Goal: Complete application form

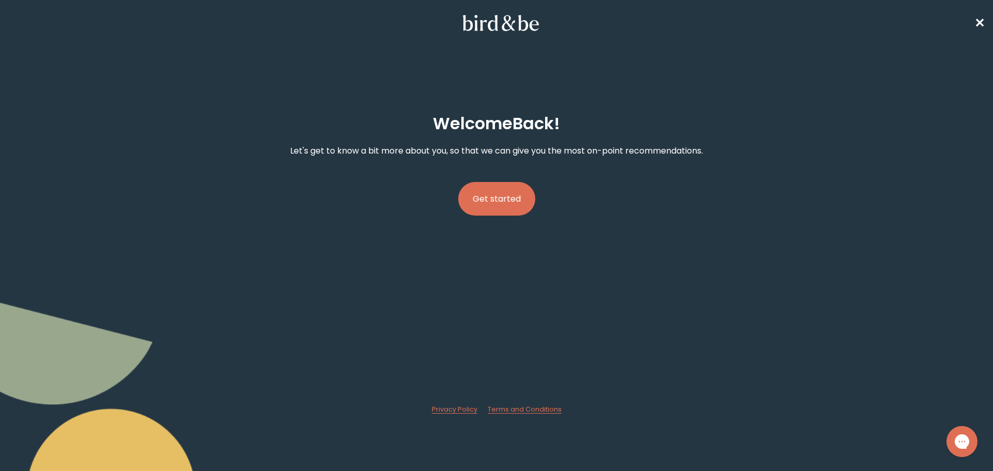
click at [495, 203] on button "Get started" at bounding box center [496, 199] width 77 height 34
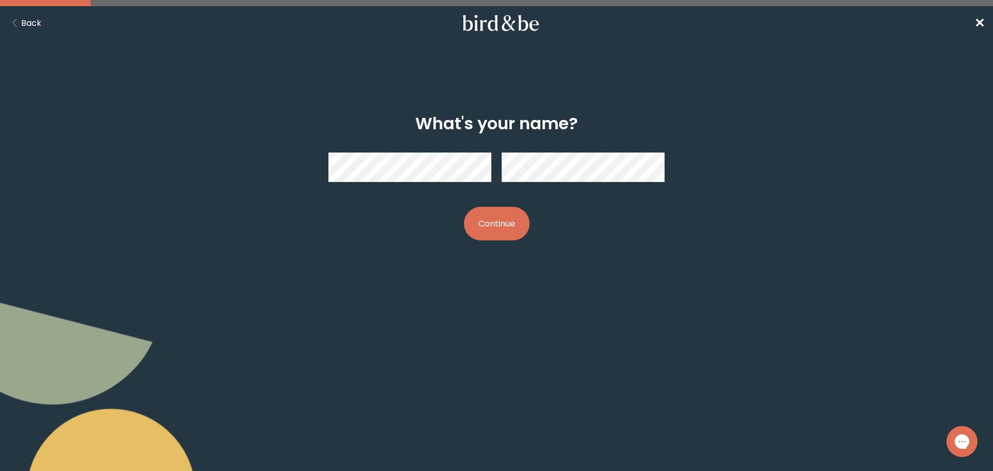
click at [486, 223] on button "Continue" at bounding box center [497, 224] width 66 height 34
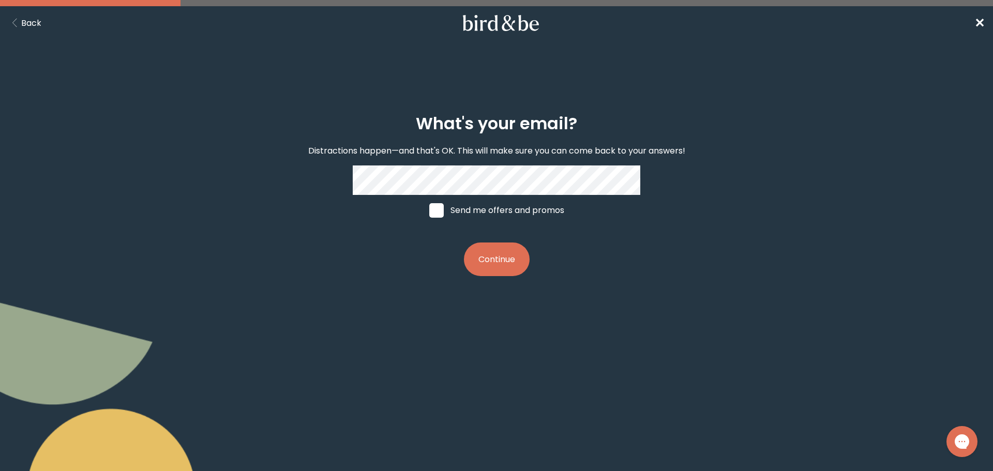
click at [503, 265] on button "Continue" at bounding box center [497, 260] width 66 height 34
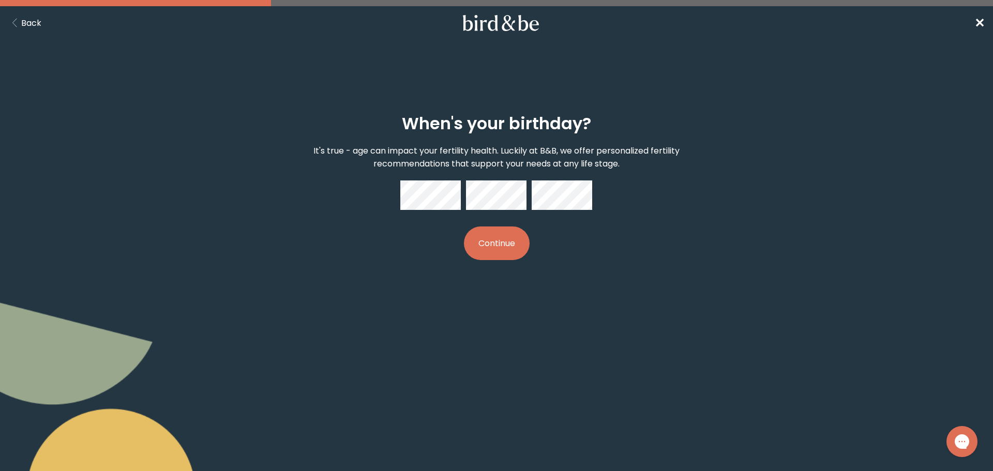
click at [499, 252] on button "Continue" at bounding box center [497, 244] width 66 height 34
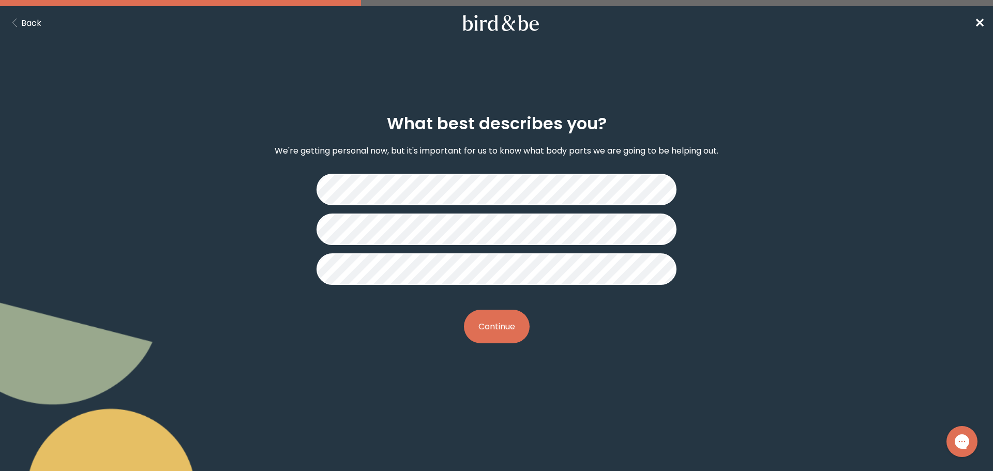
click at [504, 323] on button "Continue" at bounding box center [497, 327] width 66 height 34
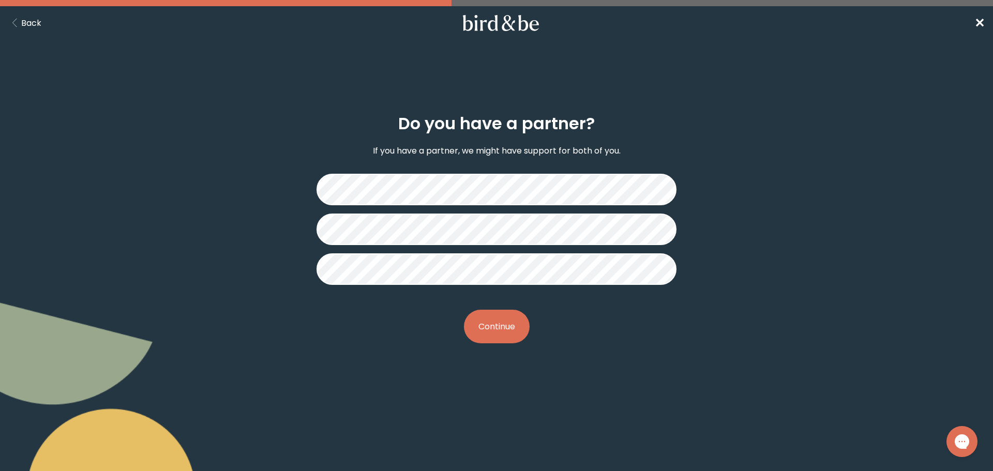
click at [496, 321] on button "Continue" at bounding box center [497, 327] width 66 height 34
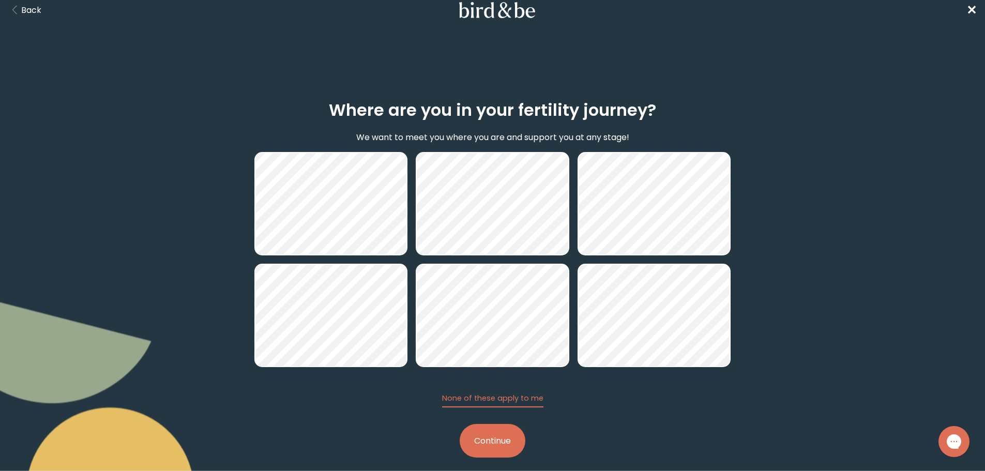
scroll to position [24, 0]
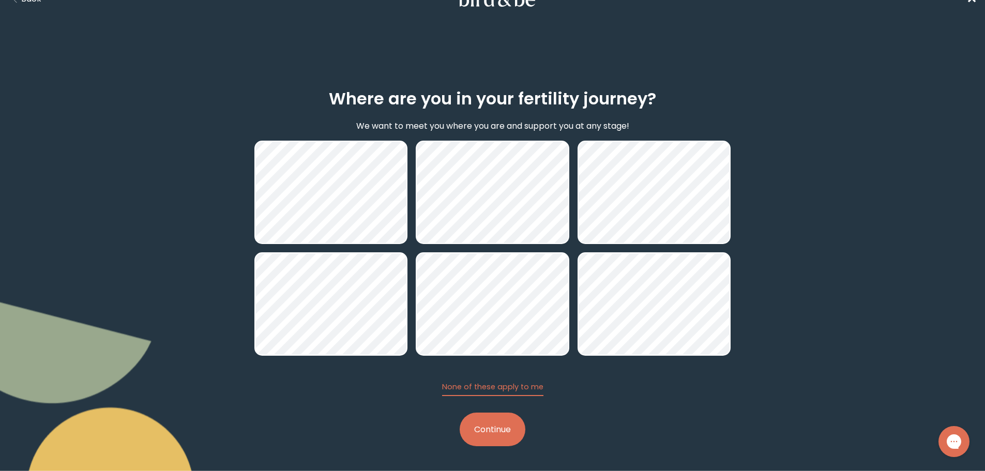
click at [503, 428] on button "Continue" at bounding box center [493, 430] width 66 height 34
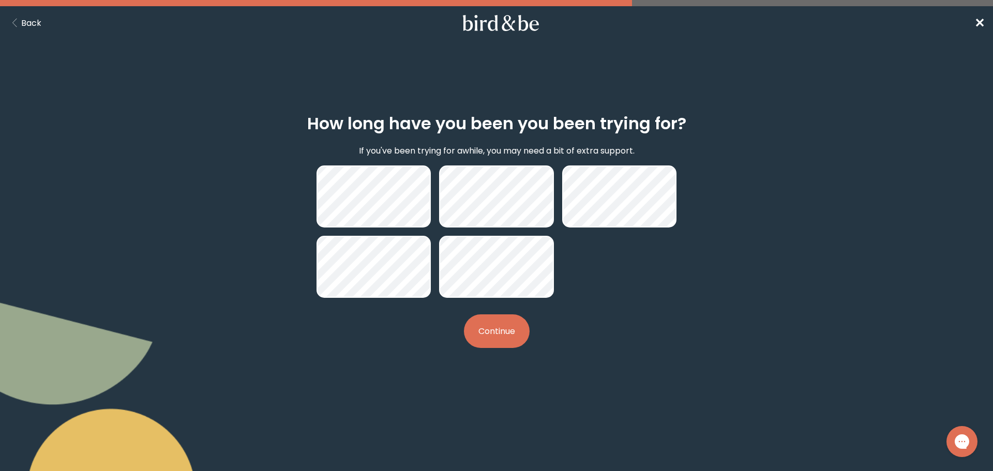
click at [514, 336] on button "Continue" at bounding box center [497, 331] width 66 height 34
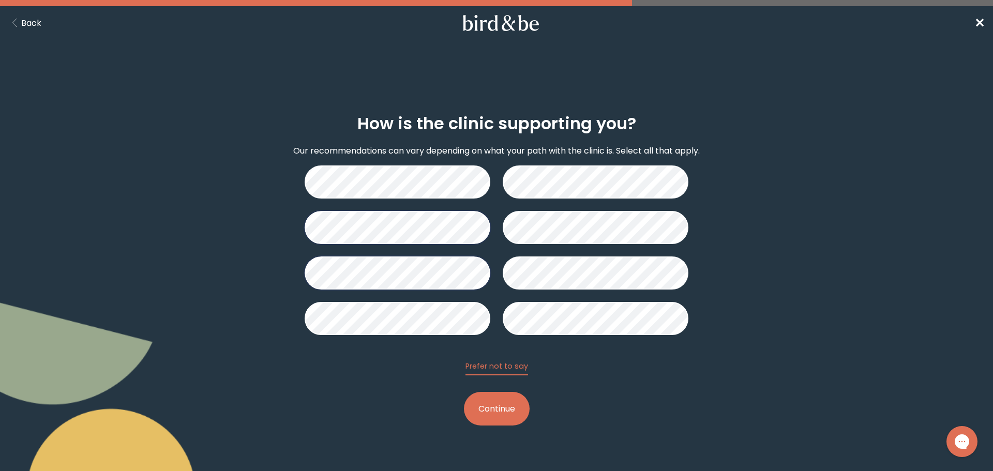
click at [489, 416] on button "Continue" at bounding box center [497, 409] width 66 height 34
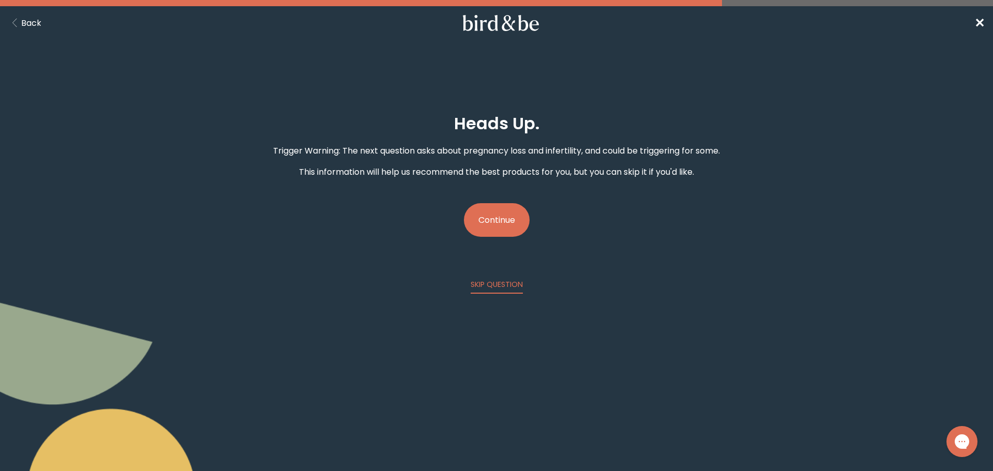
click at [510, 224] on button "Continue" at bounding box center [497, 220] width 66 height 34
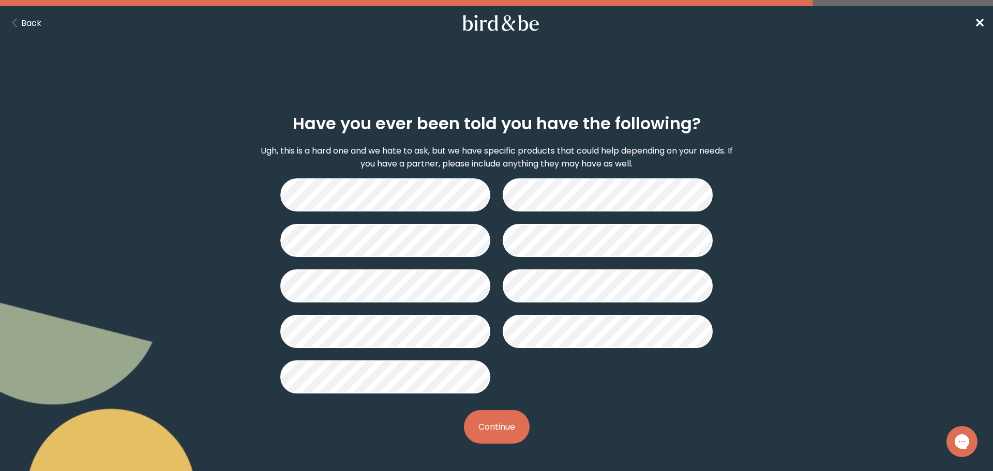
click at [508, 419] on button "Continue" at bounding box center [497, 427] width 66 height 34
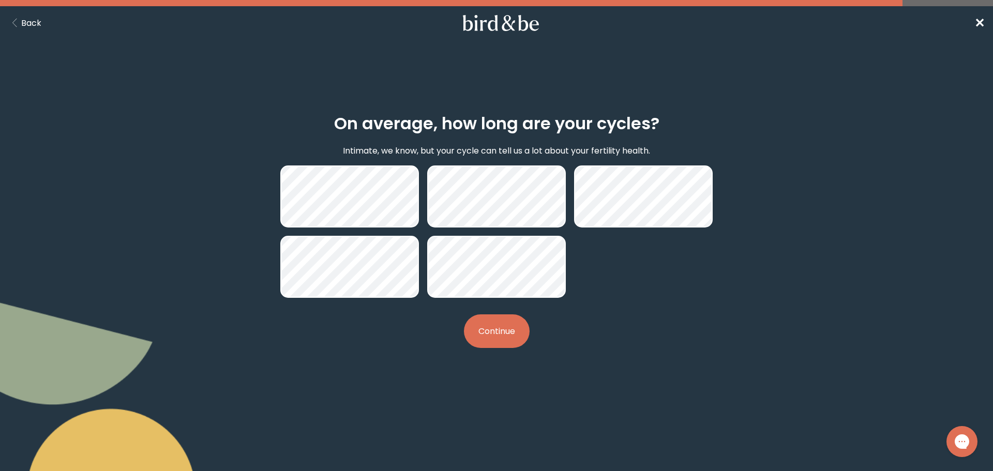
click at [500, 334] on button "Continue" at bounding box center [497, 331] width 66 height 34
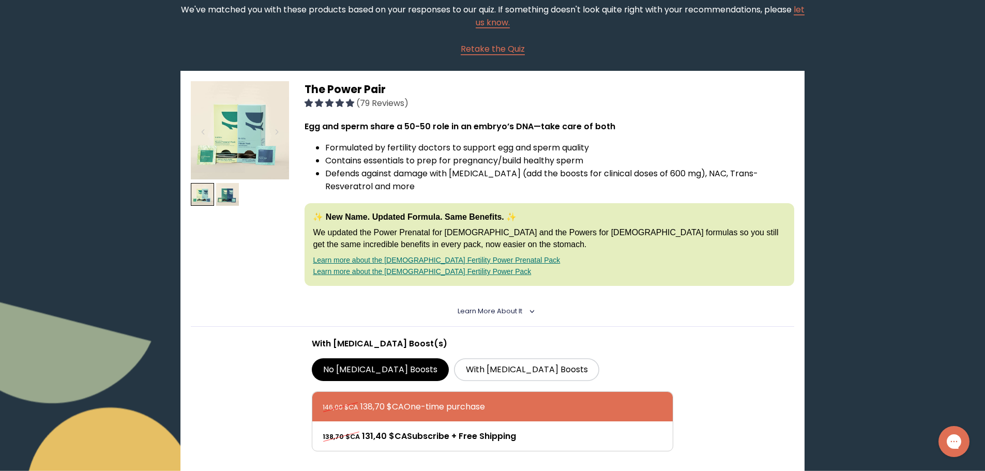
scroll to position [103, 0]
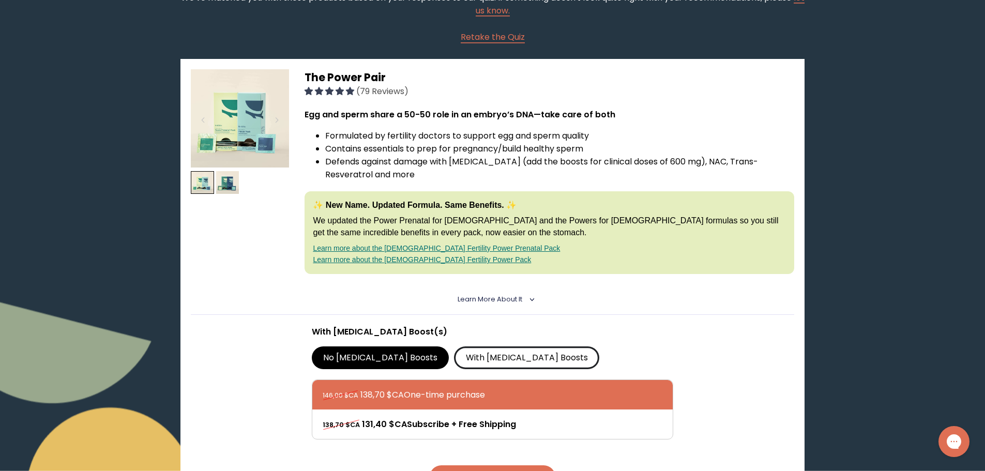
click at [475, 354] on label "With [MEDICAL_DATA] Boosts" at bounding box center [526, 357] width 145 height 23
click at [0, 0] on input "With [MEDICAL_DATA] Boosts" at bounding box center [0, 0] width 0 height 0
click at [507, 296] on span "Learn More About it" at bounding box center [490, 299] width 65 height 9
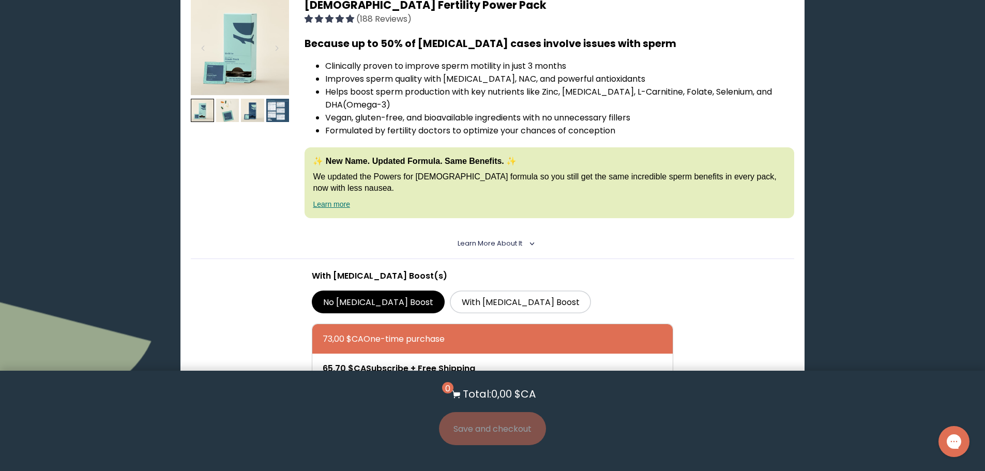
scroll to position [1241, 0]
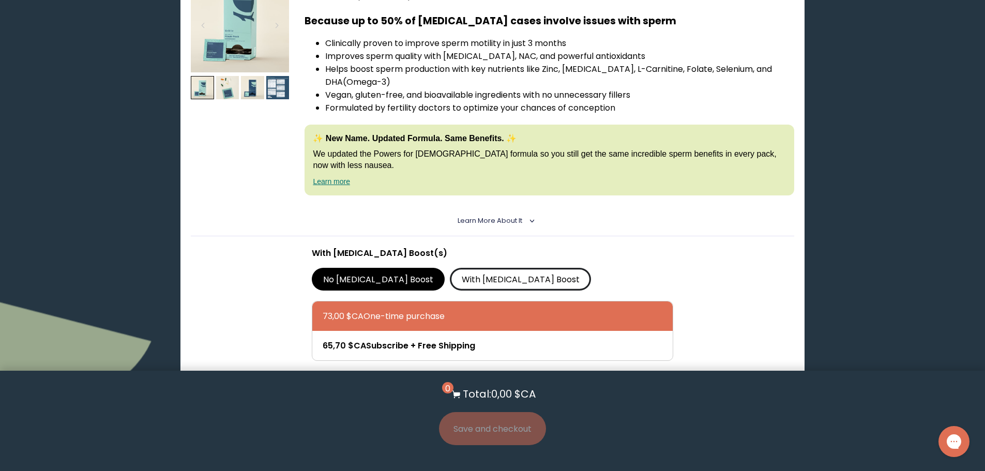
click at [455, 282] on label "With [MEDICAL_DATA] Boost" at bounding box center [520, 279] width 141 height 23
click at [0, 0] on input "With [MEDICAL_DATA] Boost" at bounding box center [0, 0] width 0 height 0
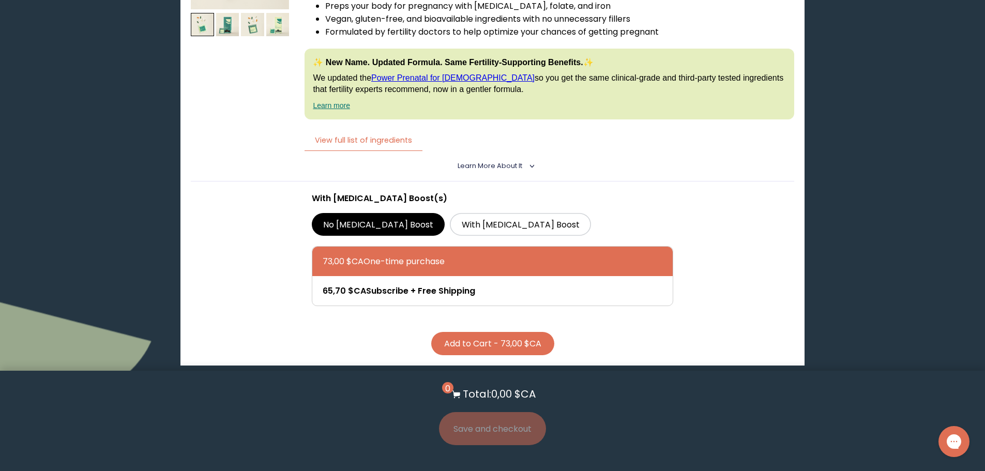
scroll to position [1810, 0]
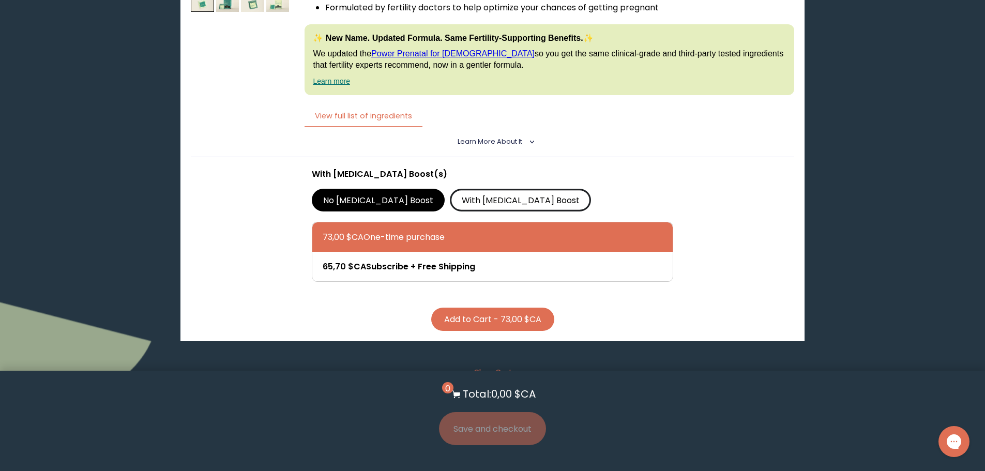
click at [465, 200] on label "With [MEDICAL_DATA] Boost" at bounding box center [520, 200] width 141 height 23
click at [0, 0] on input "With [MEDICAL_DATA] Boost" at bounding box center [0, 0] width 0 height 0
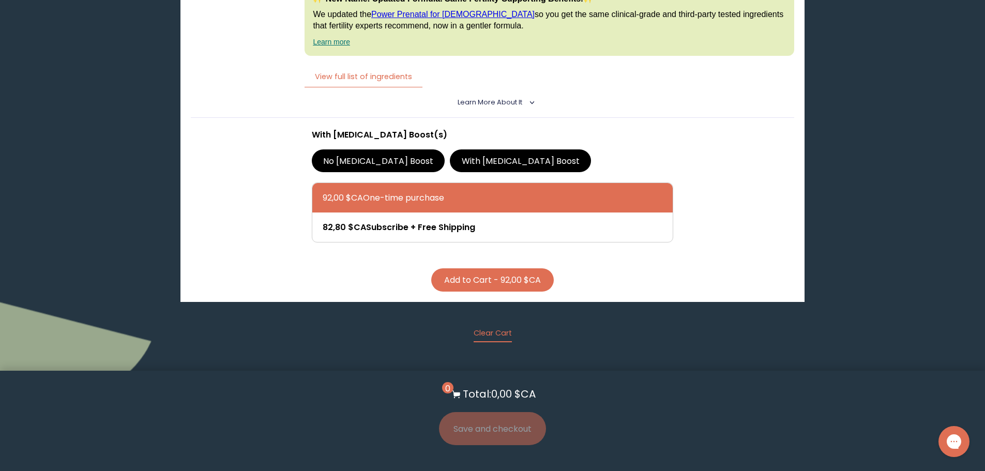
scroll to position [1965, 0]
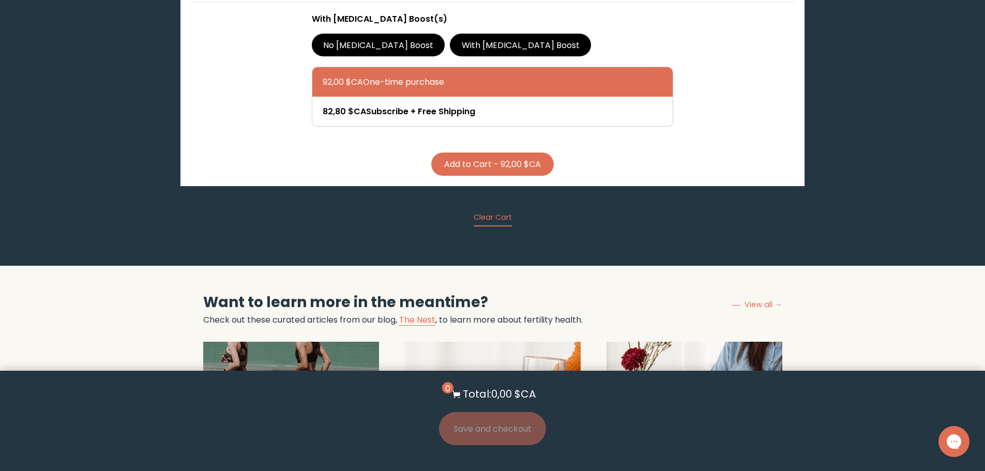
click at [314, 348] on img at bounding box center [291, 406] width 176 height 129
